Goal: Navigation & Orientation: Find specific page/section

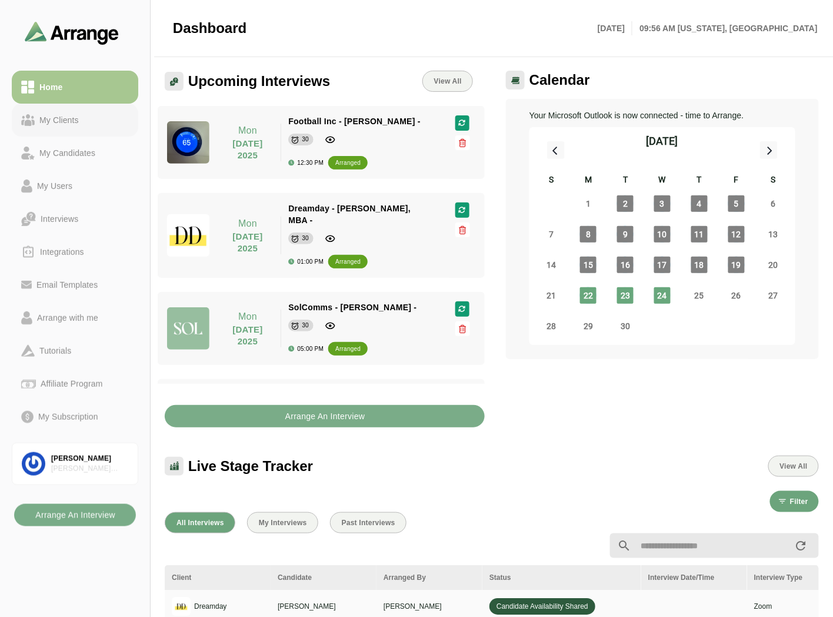
click at [48, 124] on div "My Clients" at bounding box center [59, 120] width 49 height 14
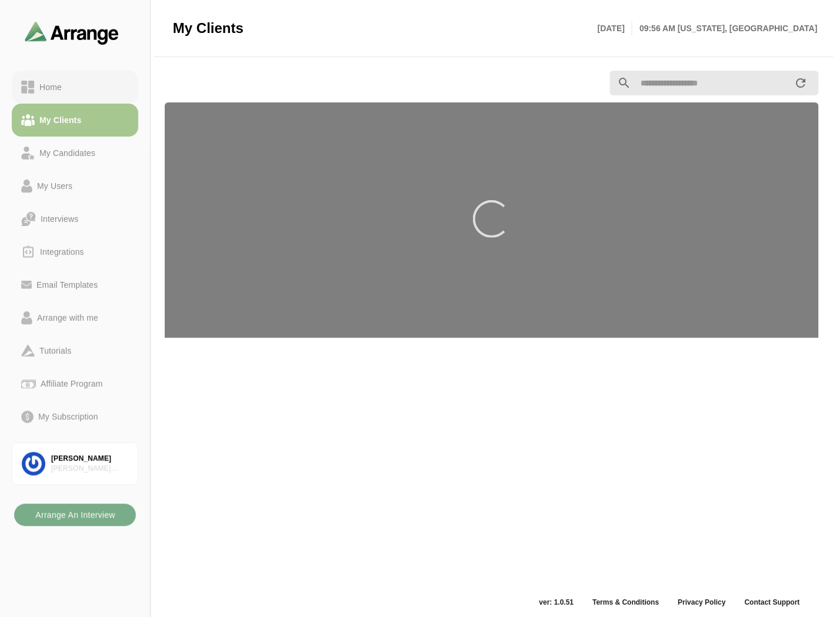
click at [61, 93] on div "Home" at bounding box center [51, 87] width 32 height 14
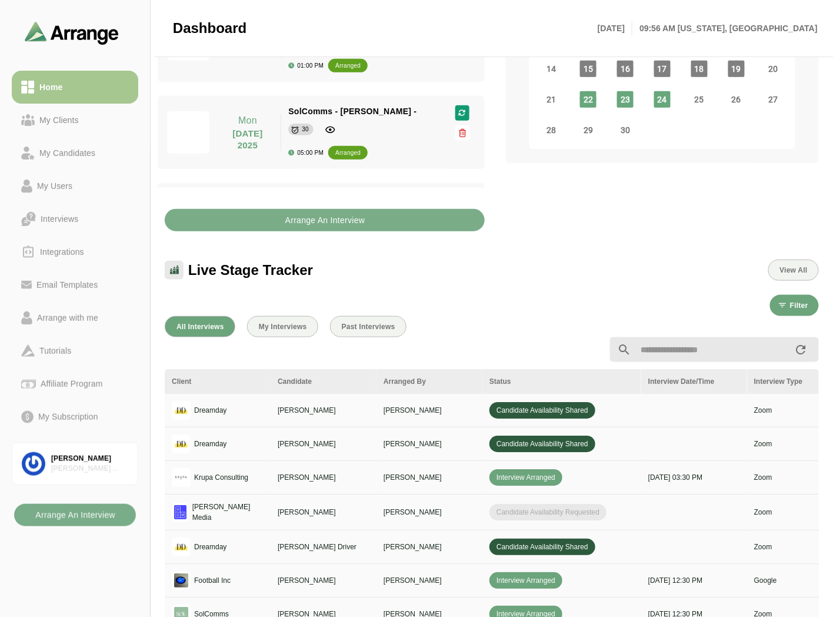
scroll to position [327, 0]
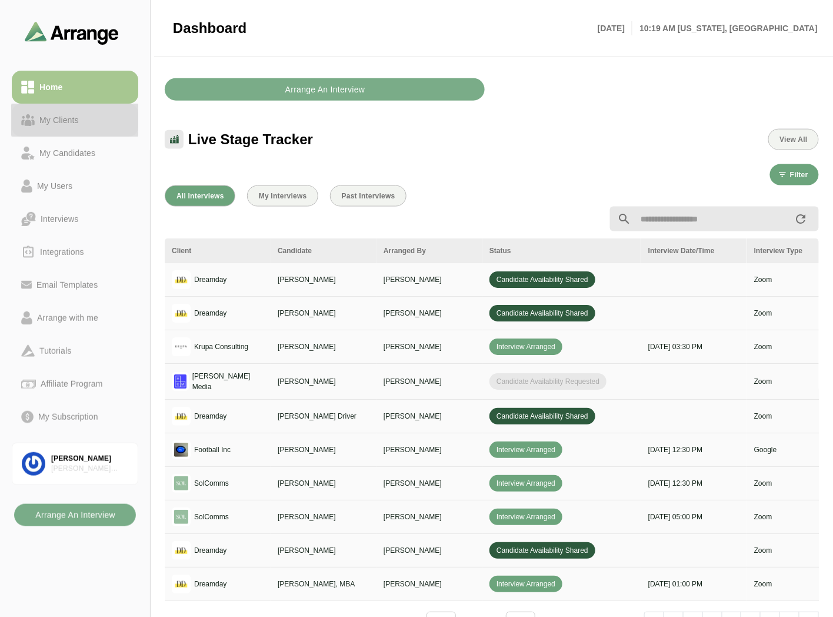
click at [68, 113] on div "My Clients" at bounding box center [59, 120] width 49 height 14
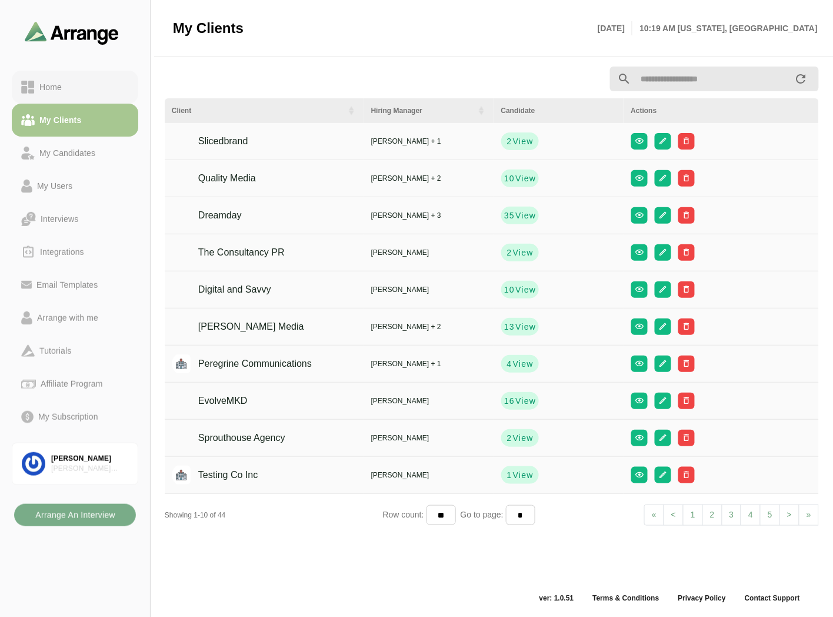
scroll to position [4, 0]
click at [84, 85] on div "Home" at bounding box center [75, 87] width 108 height 14
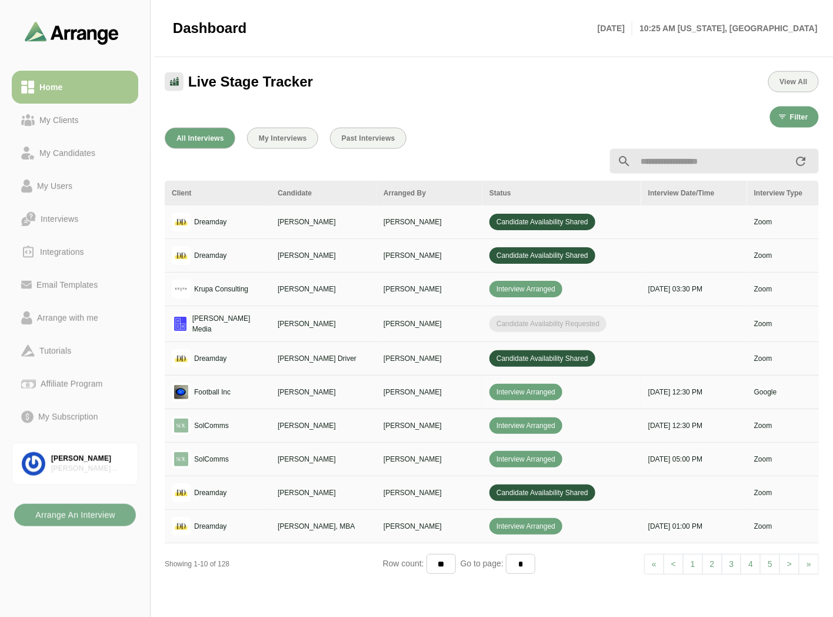
scroll to position [455, 0]
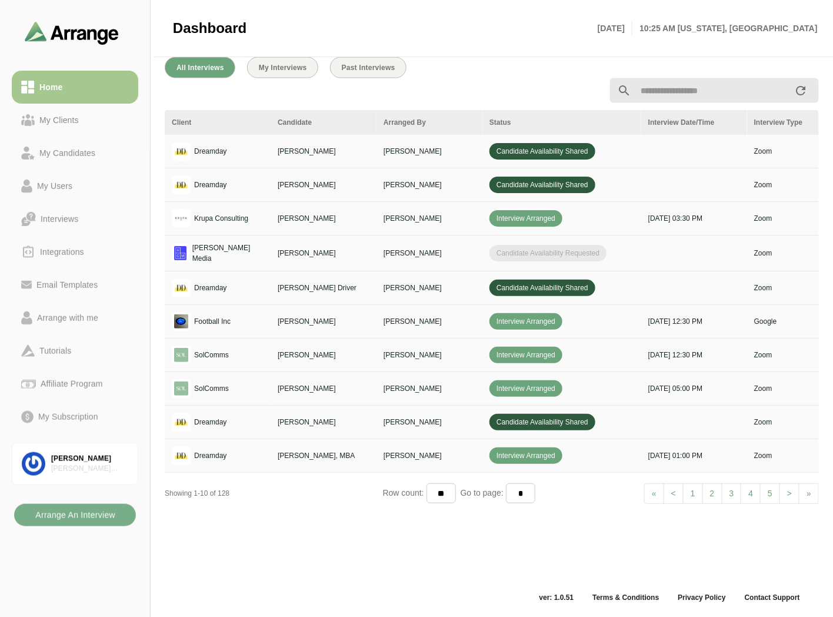
click at [707, 489] on link "2" at bounding box center [712, 493] width 20 height 21
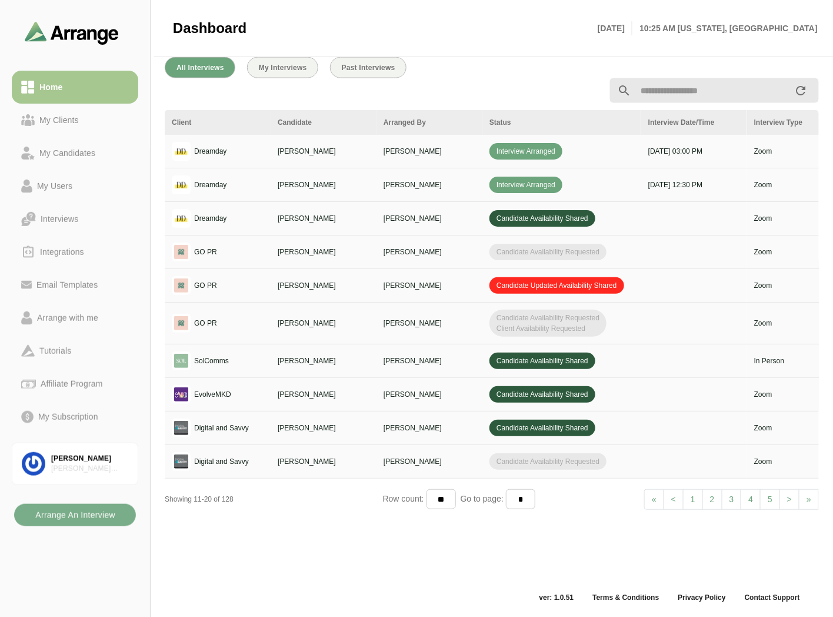
click at [697, 505] on link "1" at bounding box center [693, 499] width 20 height 21
select select "*"
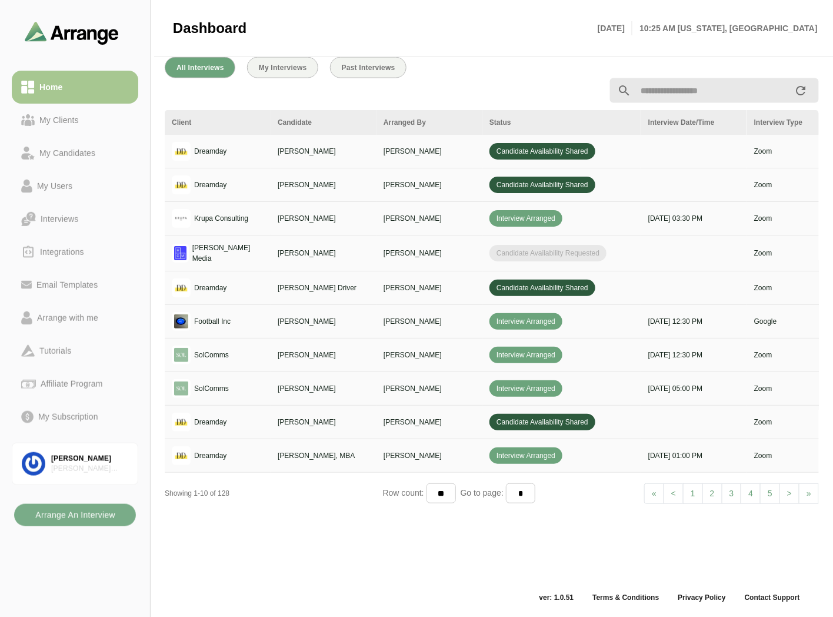
click at [694, 495] on li "1" at bounding box center [693, 493] width 19 height 21
click at [667, 493] on li "< Prev" at bounding box center [673, 493] width 19 height 21
click at [674, 493] on li "< Prev" at bounding box center [673, 493] width 19 height 21
click at [95, 118] on div "My Clients" at bounding box center [75, 120] width 108 height 14
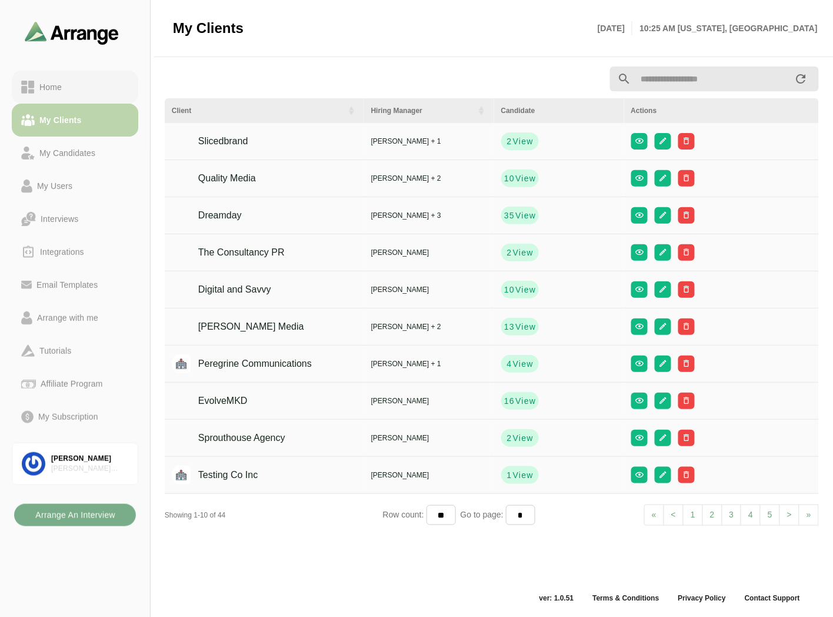
scroll to position [4, 0]
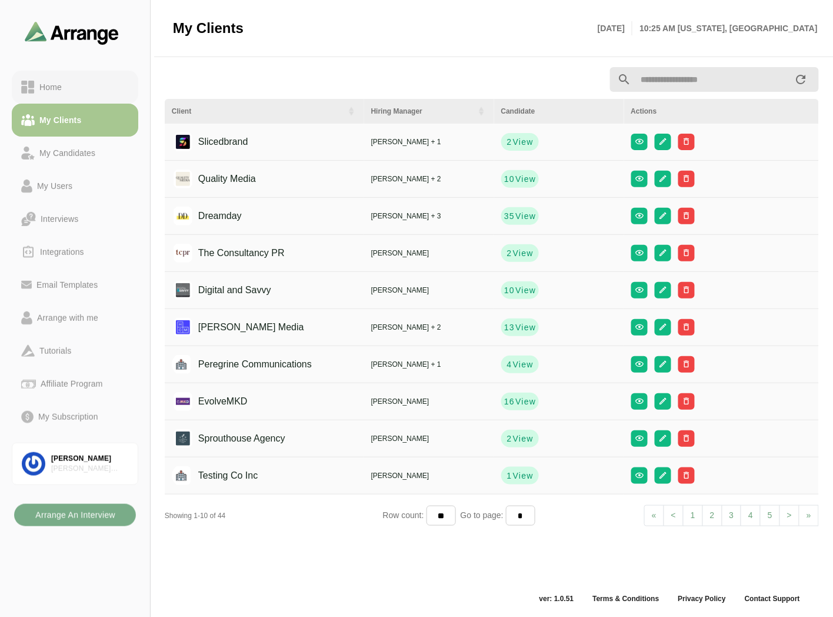
click at [100, 91] on div "Home" at bounding box center [75, 87] width 108 height 14
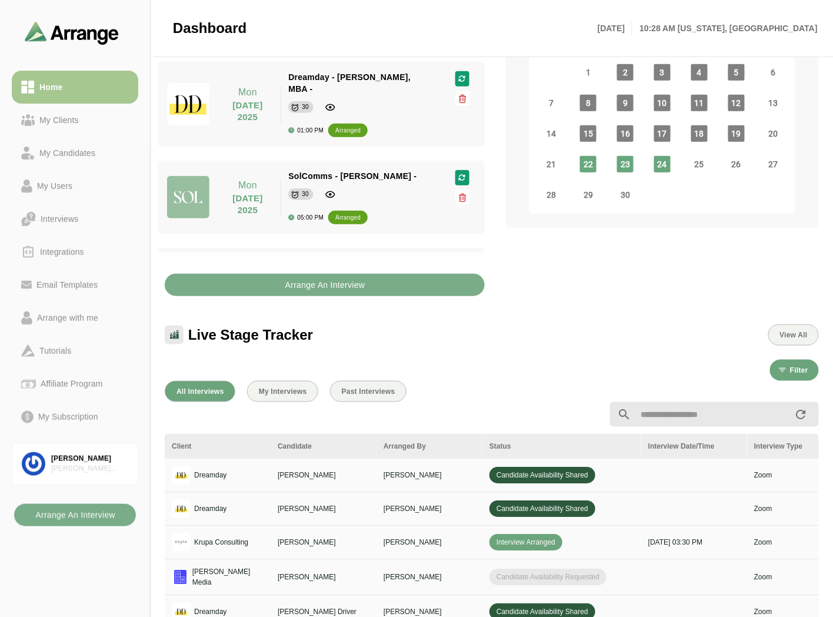
scroll to position [134, 0]
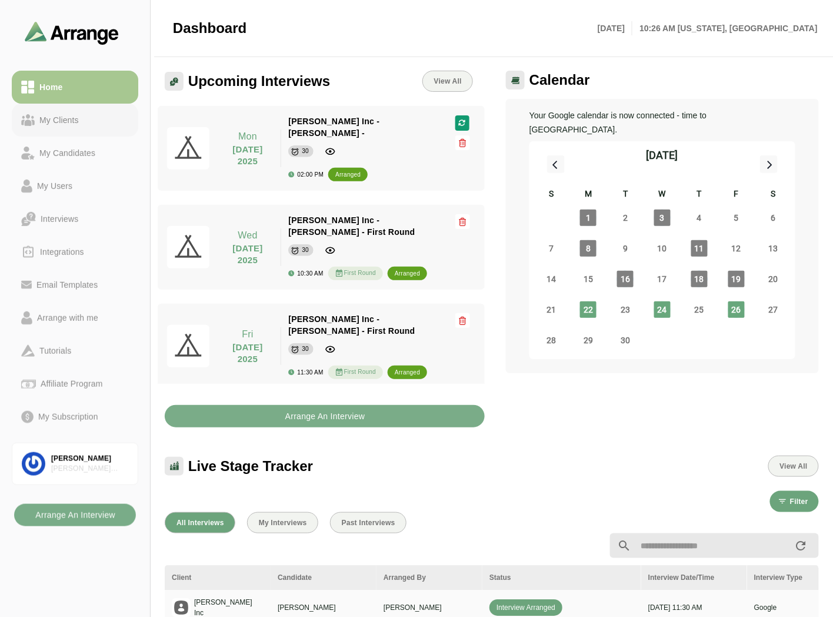
click at [72, 113] on div "My Clients" at bounding box center [59, 120] width 49 height 14
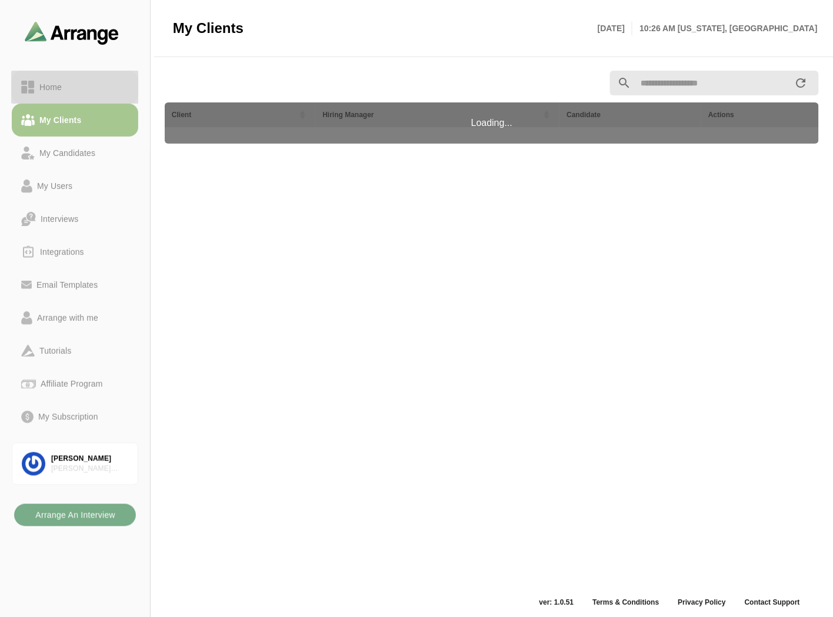
click at [78, 85] on div "Home" at bounding box center [75, 87] width 108 height 14
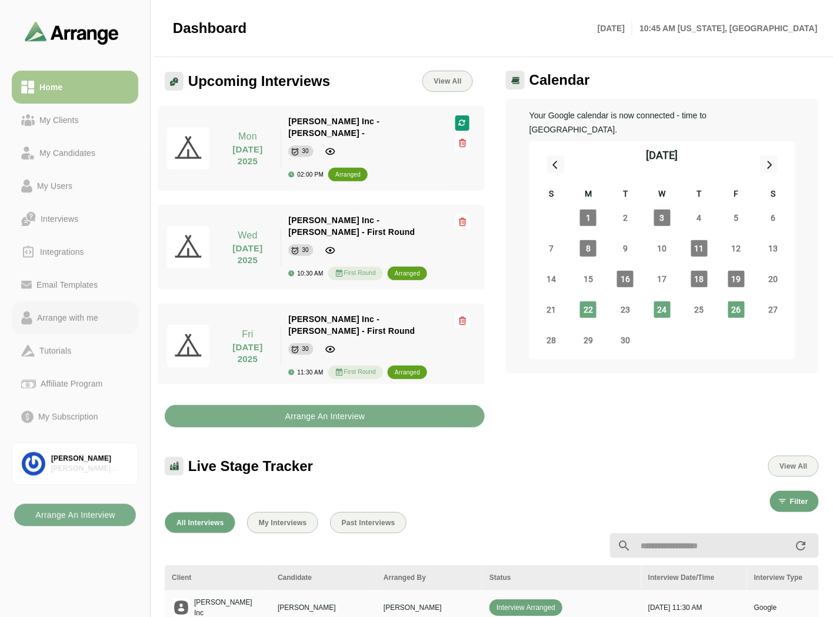
click at [71, 321] on div "Arrange with me" at bounding box center [67, 318] width 71 height 14
